Goal: Entertainment & Leisure: Consume media (video, audio)

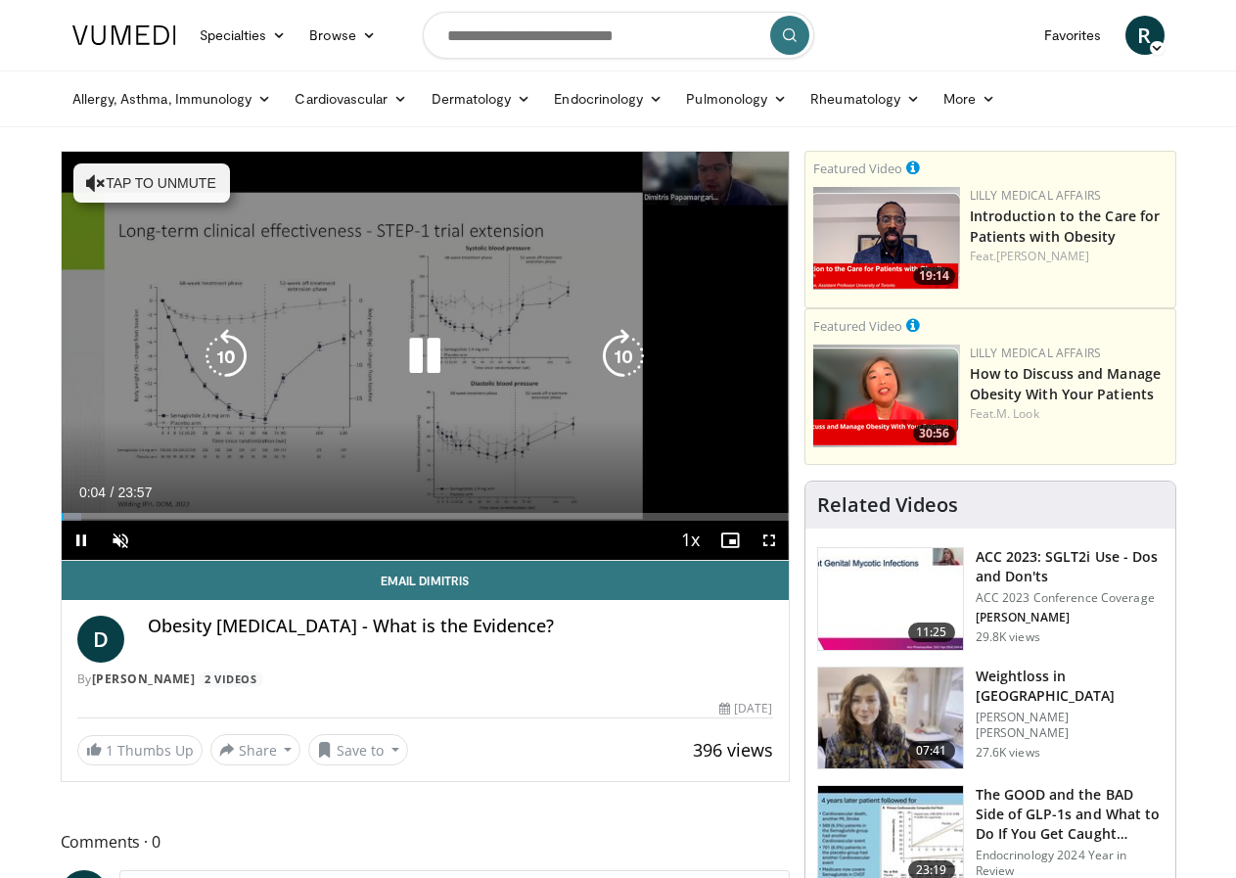
click at [86, 181] on icon "Video Player" at bounding box center [96, 183] width 20 height 20
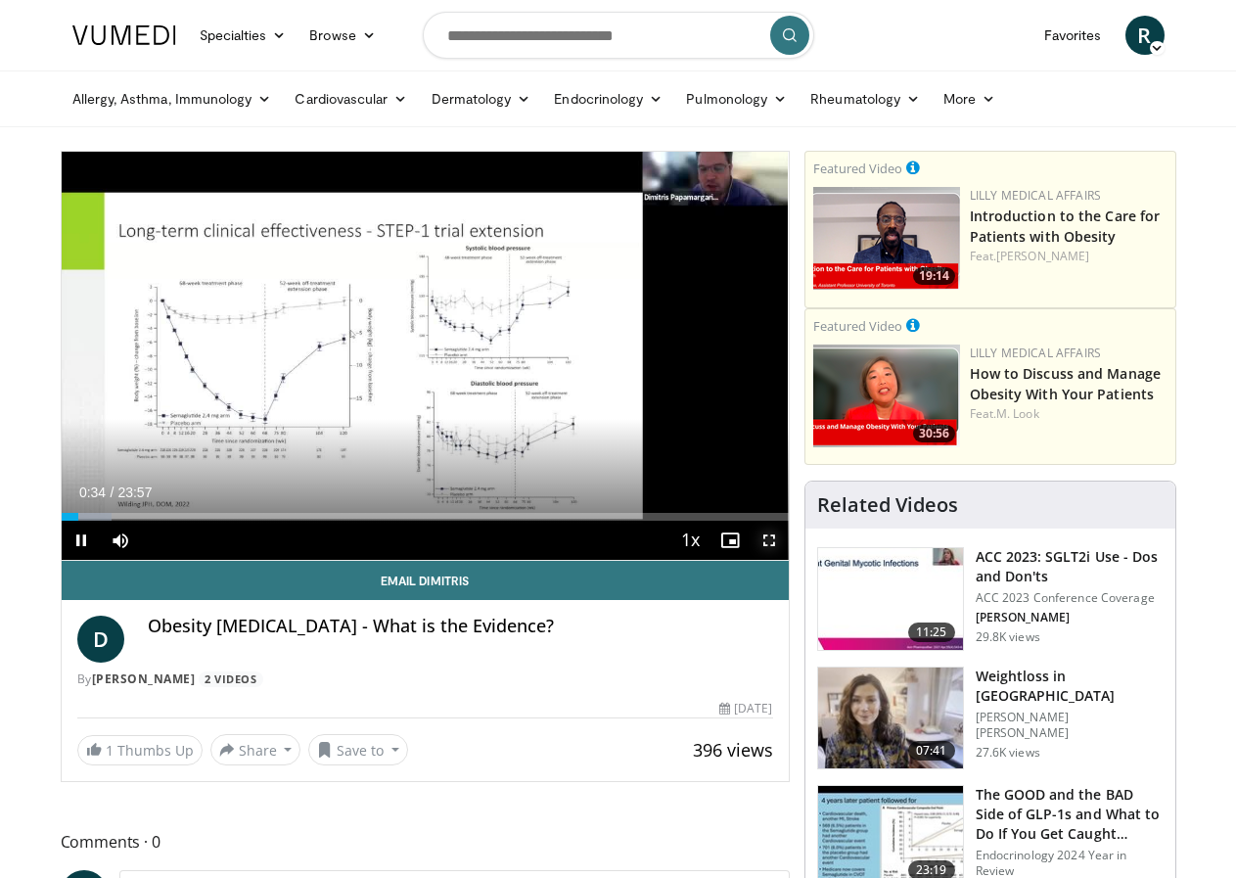
click at [782, 560] on span "Video Player" at bounding box center [769, 540] width 39 height 39
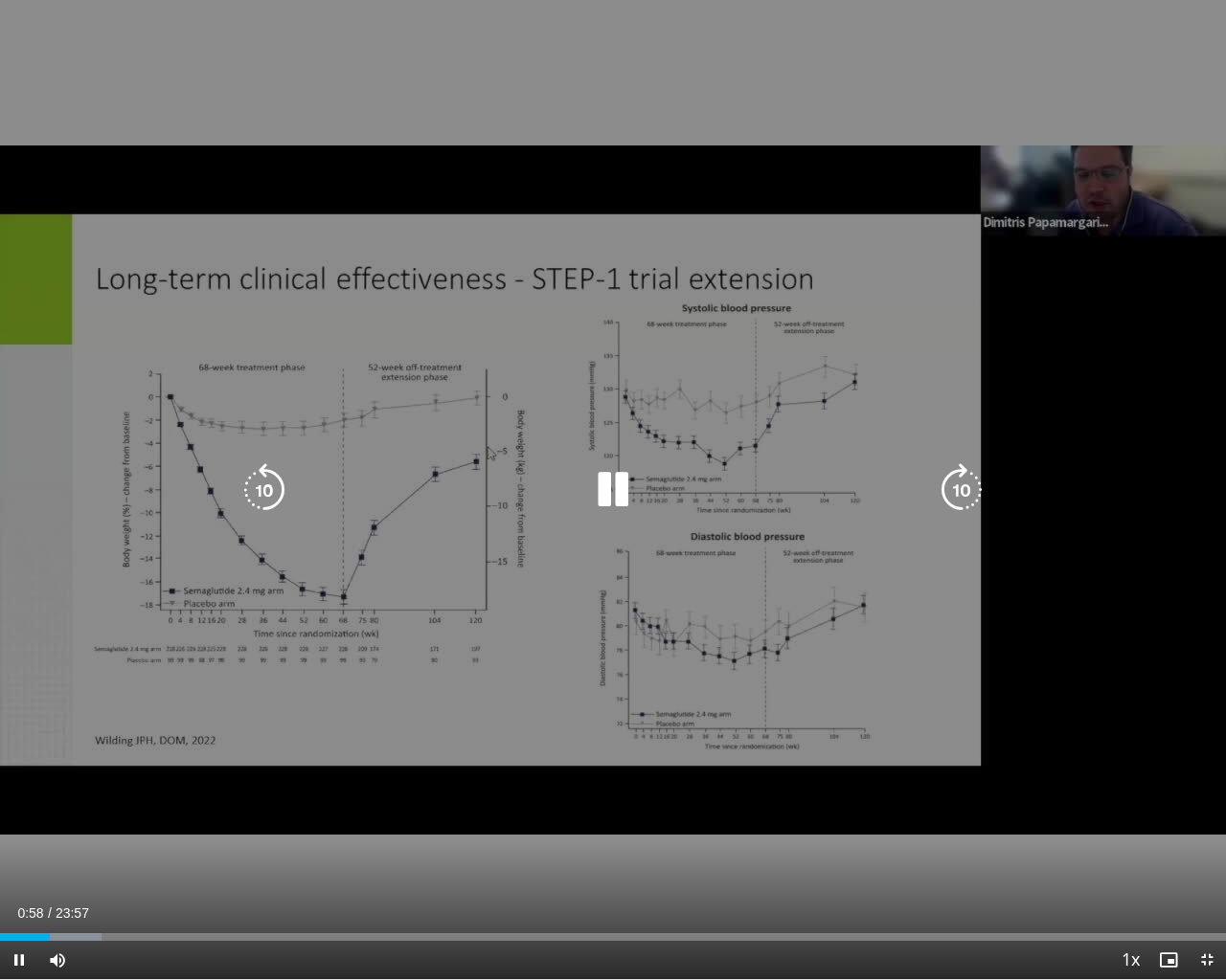
click at [707, 857] on div "10 seconds Tap to unmute" at bounding box center [613, 489] width 1226 height 979
click at [695, 715] on div "10 seconds Tap to unmute" at bounding box center [613, 489] width 1226 height 979
click at [499, 725] on div "10 seconds Tap to unmute" at bounding box center [613, 489] width 1226 height 979
click at [627, 858] on div "10 seconds Tap to unmute" at bounding box center [613, 489] width 1226 height 979
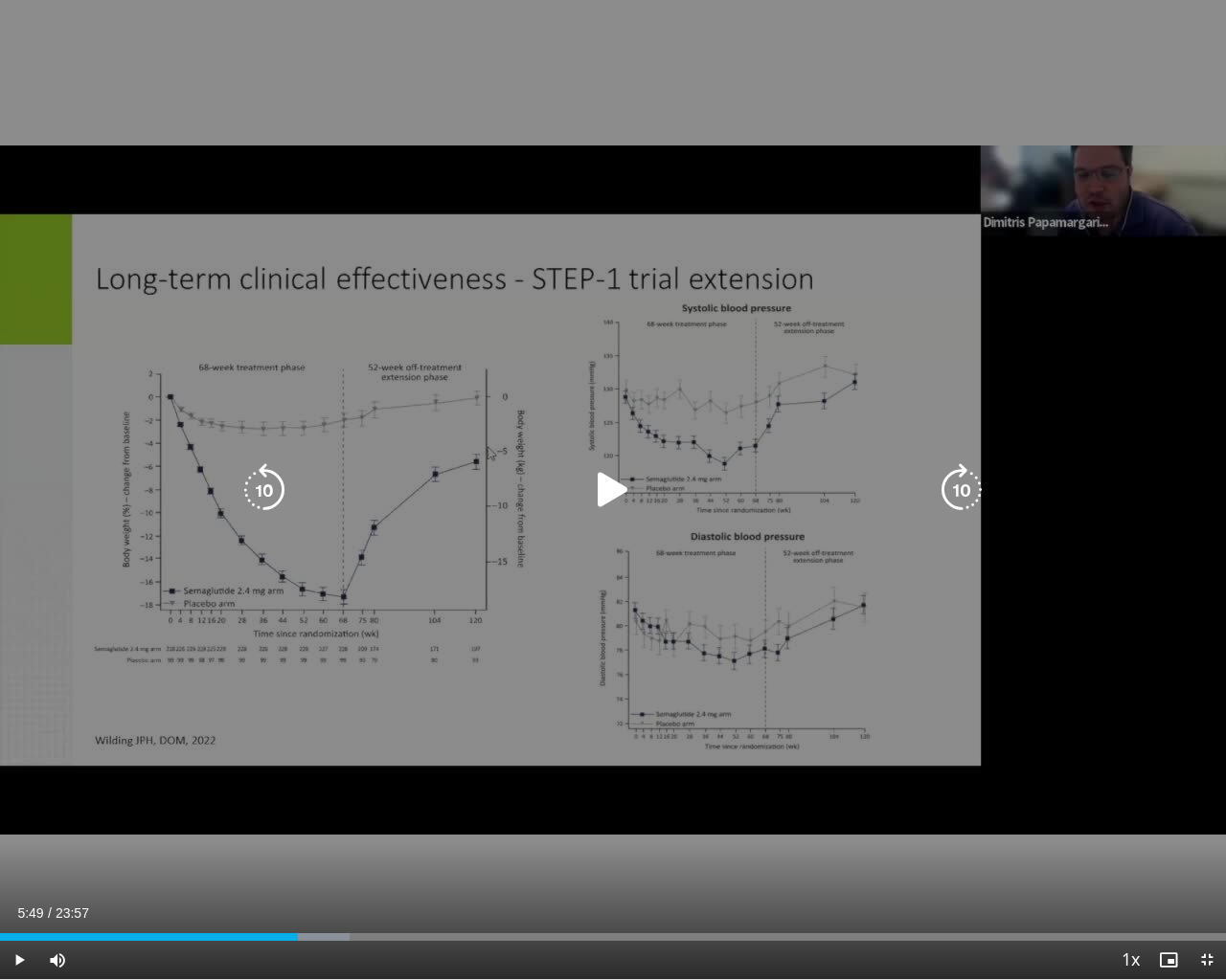
click at [627, 858] on div "10 seconds Tap to unmute" at bounding box center [613, 489] width 1226 height 979
drag, startPoint x: 668, startPoint y: 745, endPoint x: 572, endPoint y: 729, distance: 97.3
click at [572, 729] on div "10 seconds Tap to unmute" at bounding box center [613, 489] width 1226 height 979
click at [559, 853] on div "10 seconds Tap to unmute" at bounding box center [613, 489] width 1226 height 979
click at [522, 858] on div "10 seconds Tap to unmute" at bounding box center [613, 489] width 1226 height 979
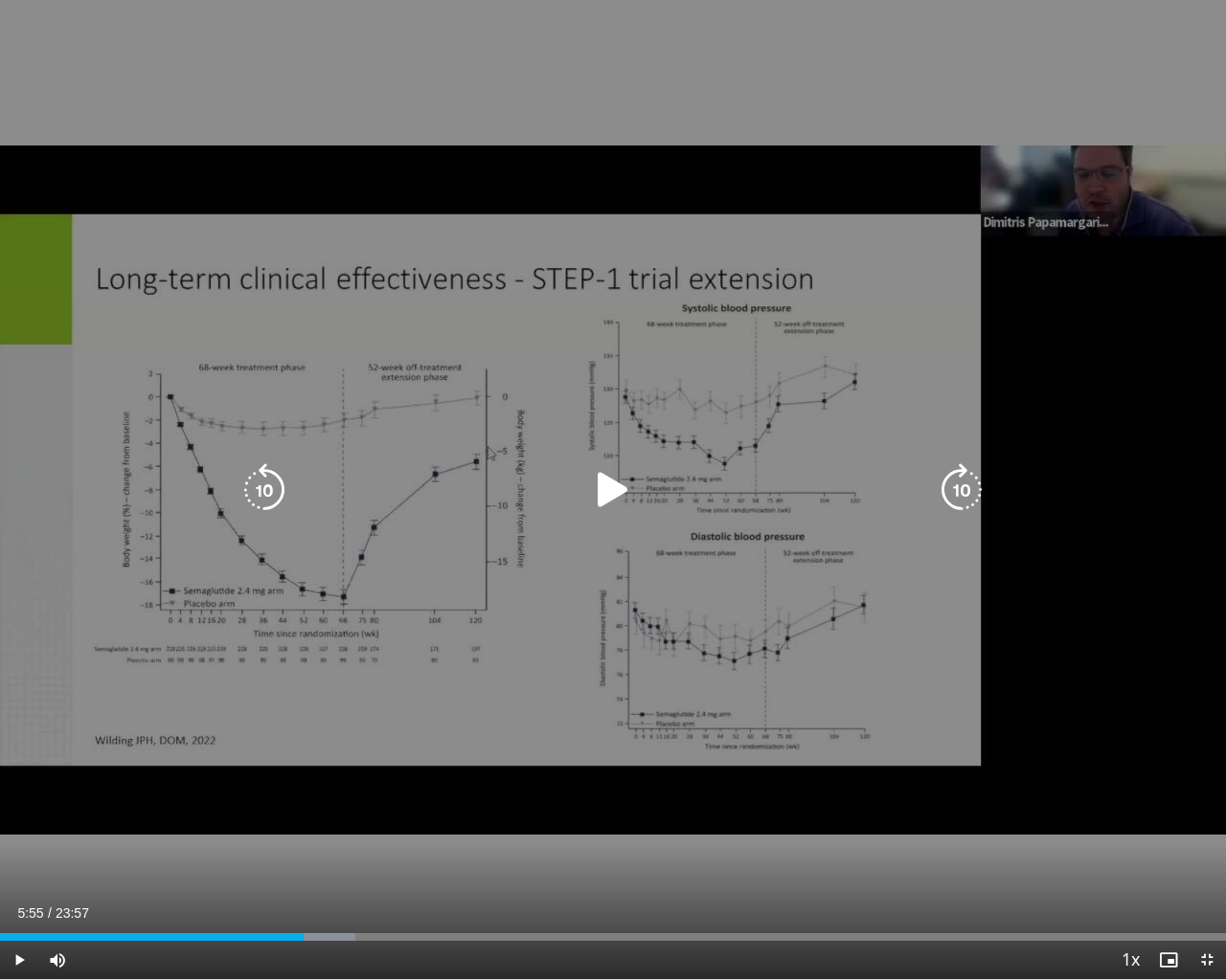
click at [498, 753] on div "10 seconds Tap to unmute" at bounding box center [613, 489] width 1226 height 979
drag, startPoint x: 436, startPoint y: 895, endPoint x: 404, endPoint y: 907, distance: 34.2
click at [404, 858] on video-js "**********" at bounding box center [613, 490] width 1226 height 980
drag, startPoint x: 490, startPoint y: 892, endPoint x: 419, endPoint y: 874, distance: 73.2
click at [419, 858] on div "10 seconds Tap to unmute" at bounding box center [613, 489] width 1226 height 979
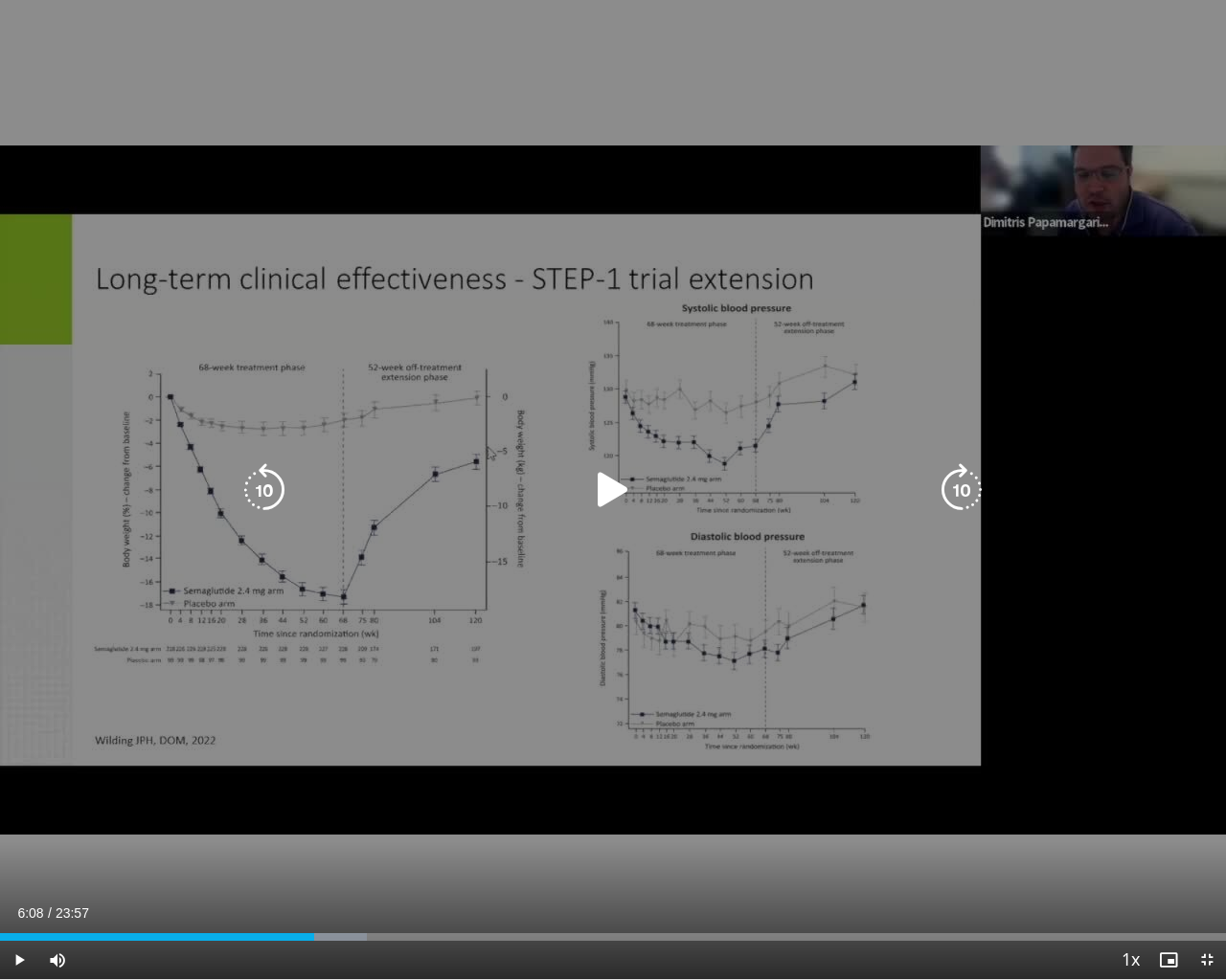
click at [390, 858] on div "10 seconds Tap to unmute" at bounding box center [613, 489] width 1226 height 979
click at [251, 620] on div "10 seconds Tap to unmute" at bounding box center [613, 489] width 1226 height 979
click at [252, 697] on div "10 seconds Tap to unmute" at bounding box center [613, 489] width 1226 height 979
click at [324, 411] on div "10 seconds Tap to unmute" at bounding box center [613, 489] width 1226 height 979
